Goal: Find specific page/section: Find specific page/section

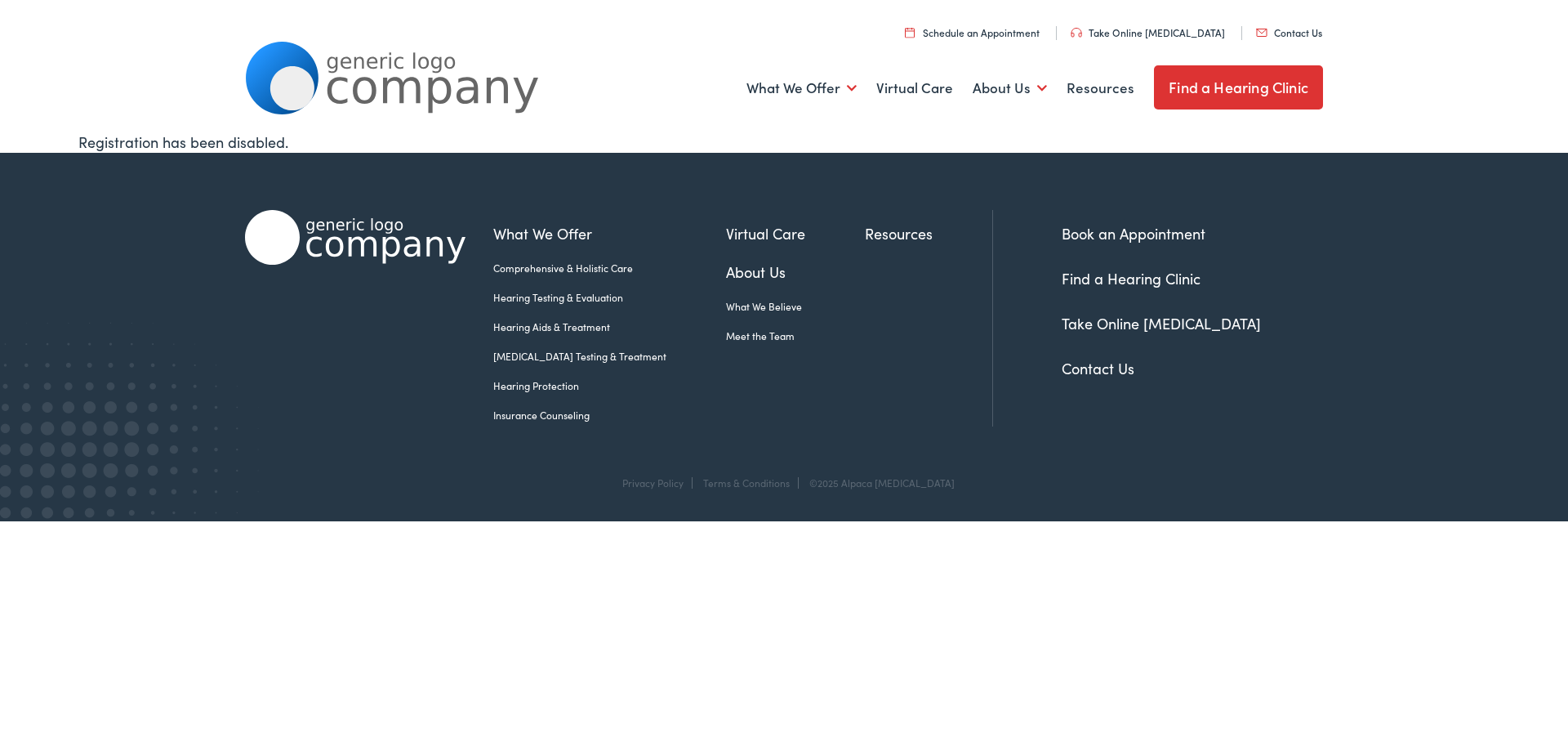
click at [1107, 368] on link "Contact Us" at bounding box center [1097, 367] width 72 height 21
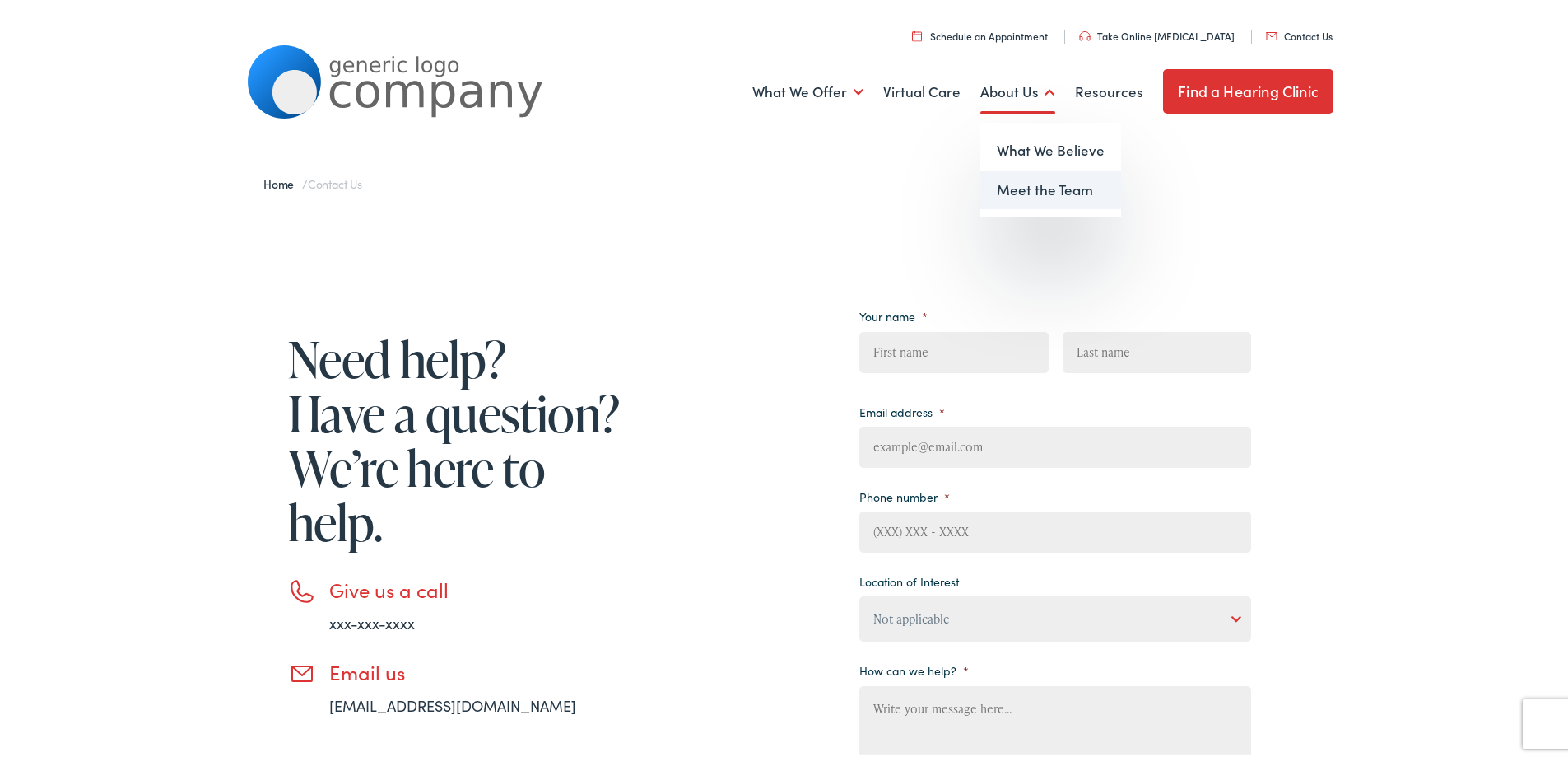
click at [1058, 190] on link "Meet the Team" at bounding box center [1050, 187] width 141 height 39
